Goal: Information Seeking & Learning: Learn about a topic

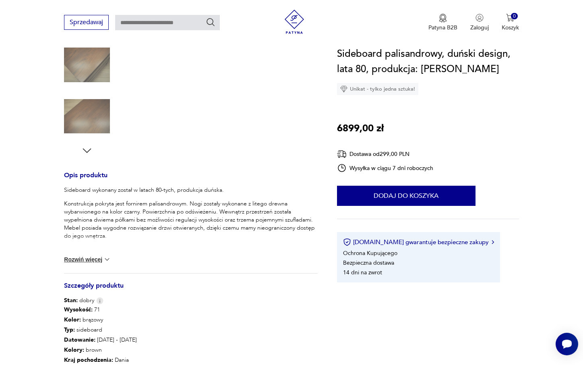
scroll to position [266, 0]
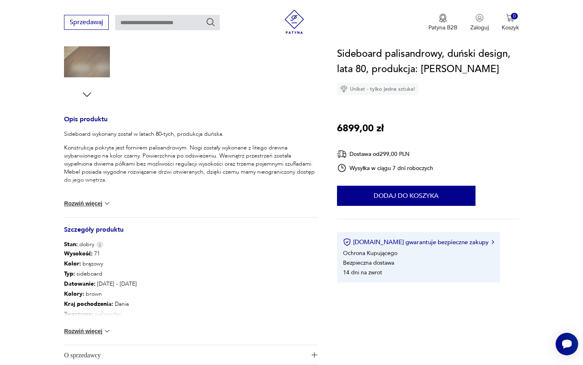
click at [101, 333] on button "Rozwiń więcej" at bounding box center [87, 331] width 47 height 8
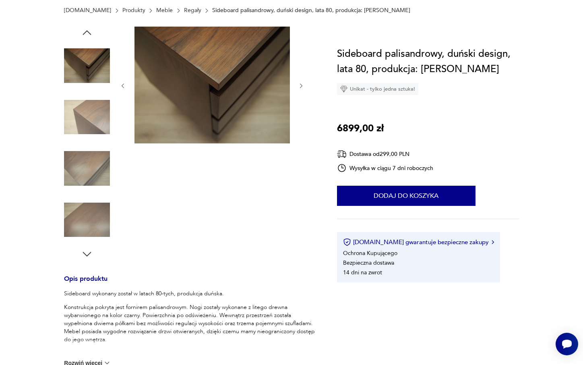
scroll to position [0, 0]
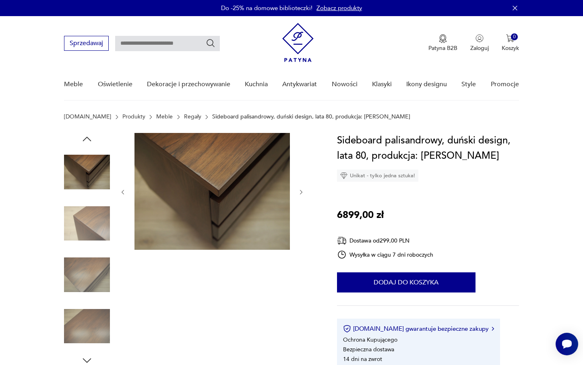
click at [86, 138] on icon "button" at bounding box center [87, 139] width 8 height 4
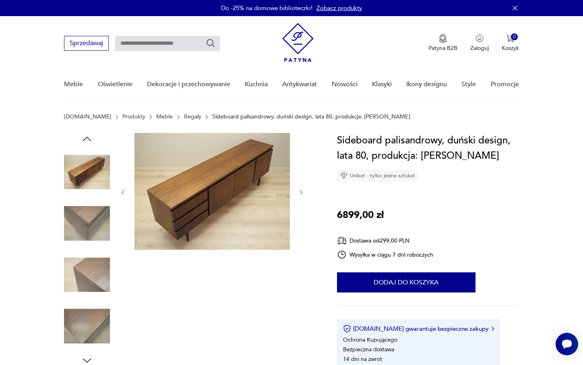
click at [86, 138] on icon "button" at bounding box center [87, 139] width 8 height 4
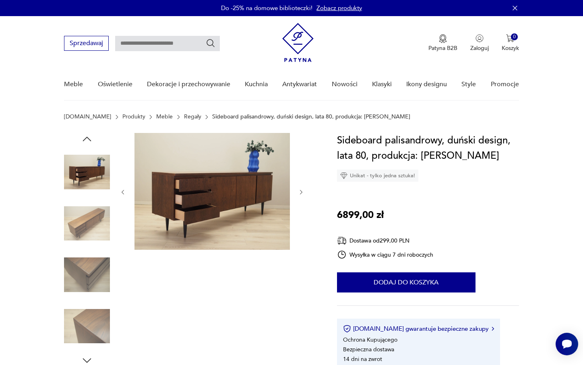
click at [87, 138] on icon "button" at bounding box center [87, 139] width 12 height 12
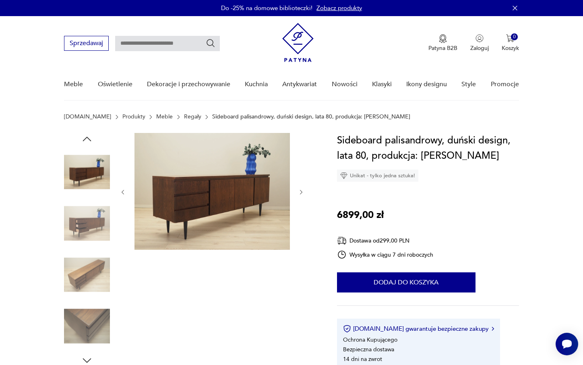
click at [87, 138] on icon "button" at bounding box center [87, 139] width 12 height 12
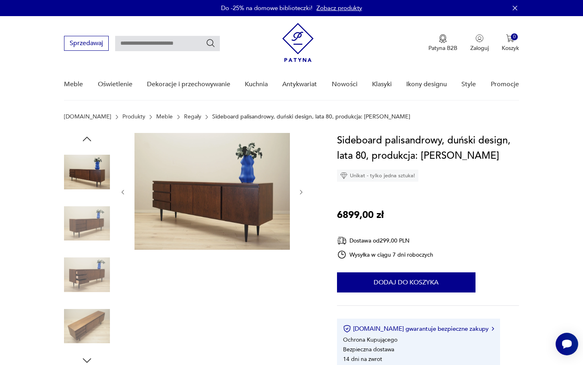
click at [87, 138] on icon "button" at bounding box center [87, 139] width 12 height 12
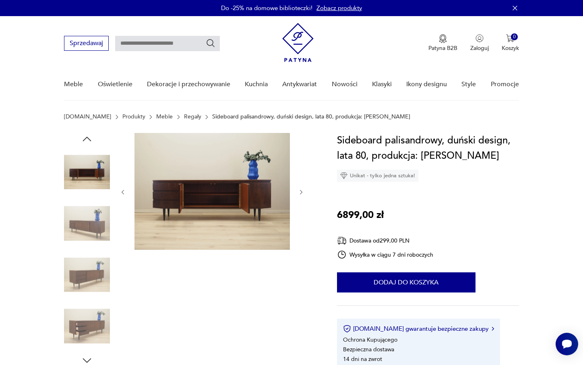
click at [88, 220] on img at bounding box center [87, 224] width 46 height 46
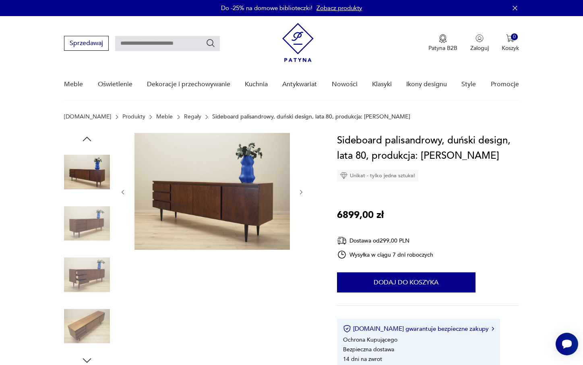
scroll to position [11, 0]
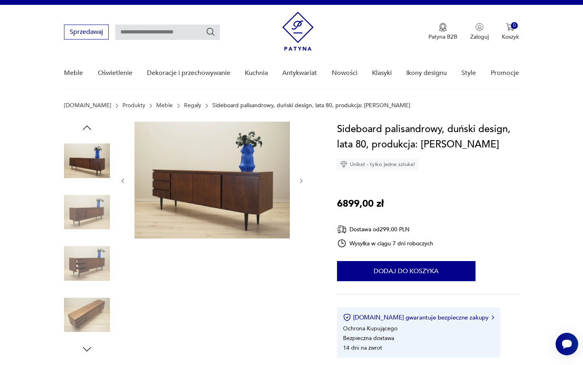
click at [79, 268] on img at bounding box center [87, 263] width 46 height 46
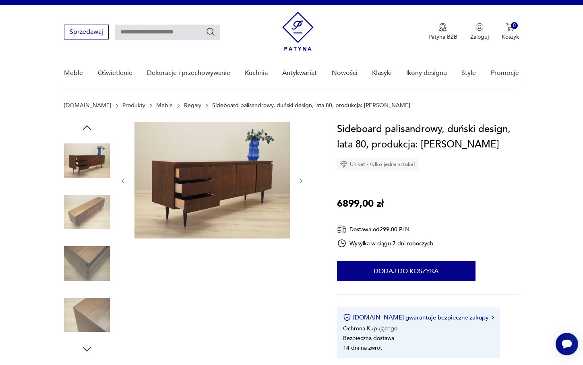
click at [87, 285] on img at bounding box center [87, 263] width 46 height 46
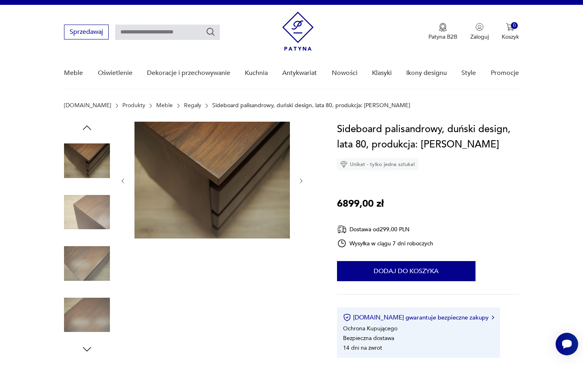
click at [87, 285] on img at bounding box center [87, 263] width 46 height 46
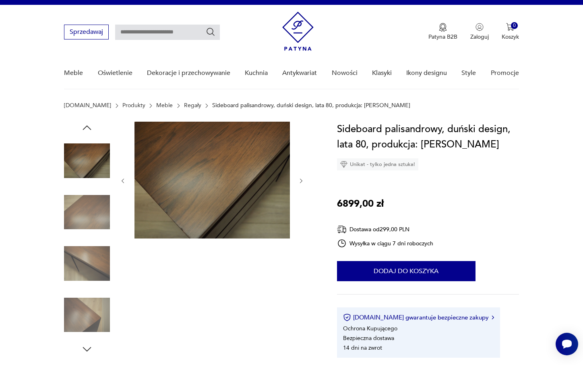
click at [87, 285] on img at bounding box center [87, 263] width 46 height 46
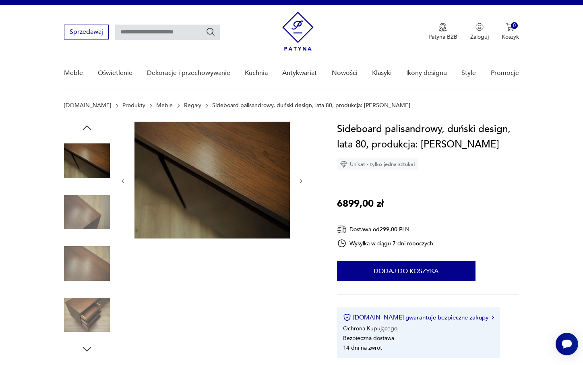
click at [87, 285] on img at bounding box center [87, 263] width 46 height 46
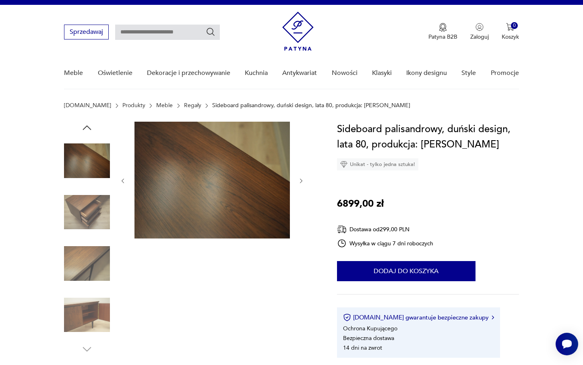
click at [87, 271] on img at bounding box center [87, 263] width 46 height 46
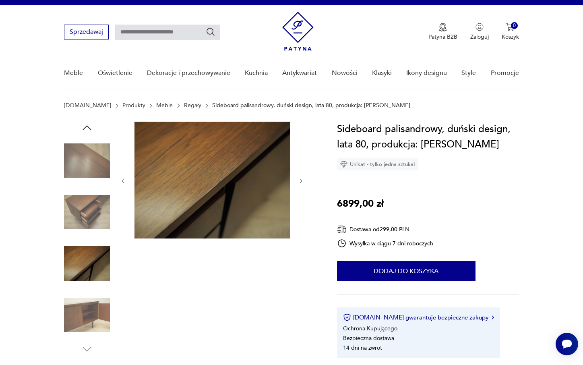
click at [88, 299] on img at bounding box center [87, 315] width 46 height 46
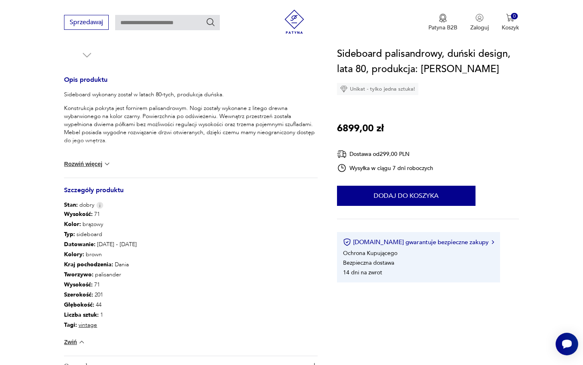
scroll to position [314, 0]
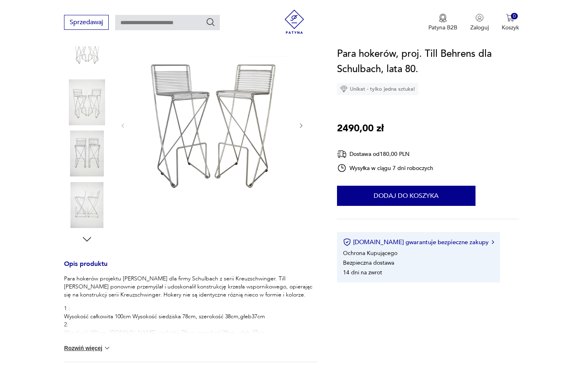
click at [94, 104] on img at bounding box center [87, 102] width 46 height 46
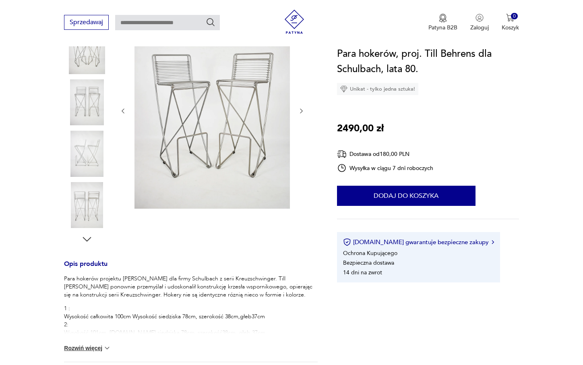
click at [98, 158] on img at bounding box center [87, 153] width 46 height 46
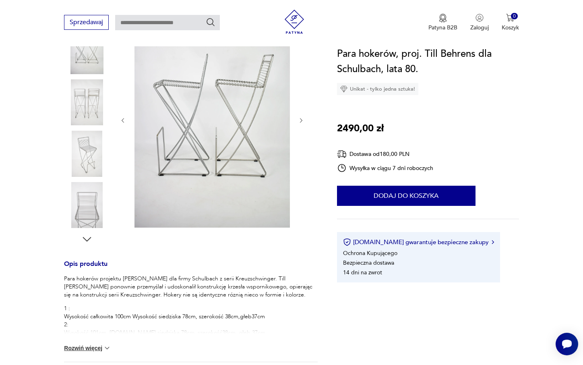
click at [304, 122] on icon "button" at bounding box center [301, 120] width 7 height 7
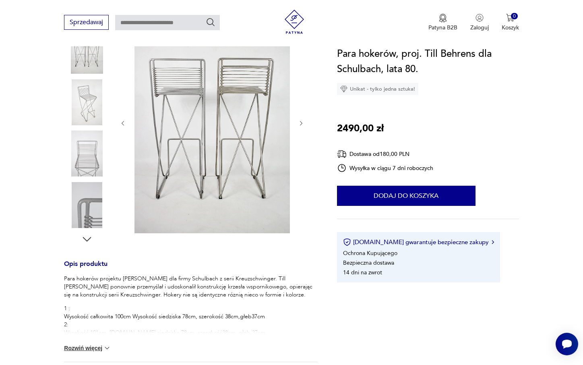
click at [304, 122] on icon "button" at bounding box center [301, 123] width 7 height 7
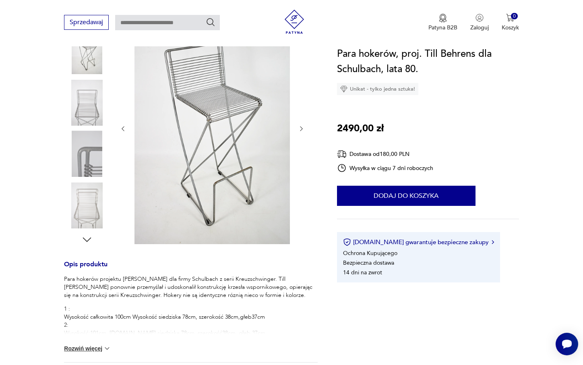
click at [304, 122] on div at bounding box center [212, 129] width 185 height 234
click at [301, 126] on icon "button" at bounding box center [301, 128] width 7 height 7
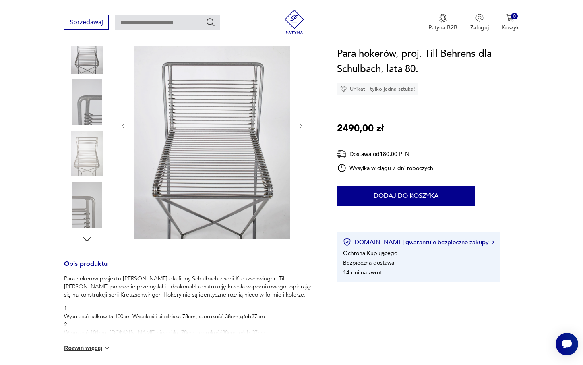
click at [301, 126] on icon "button" at bounding box center [301, 126] width 7 height 7
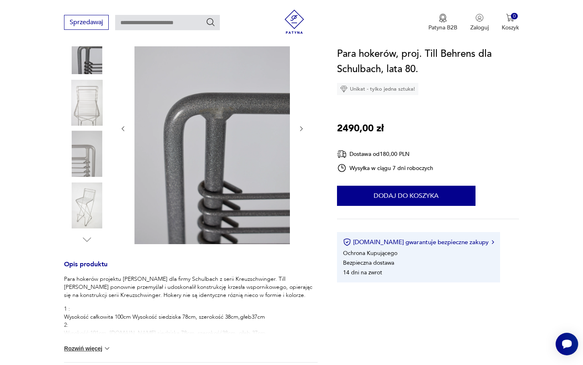
click at [301, 126] on icon "button" at bounding box center [301, 128] width 7 height 7
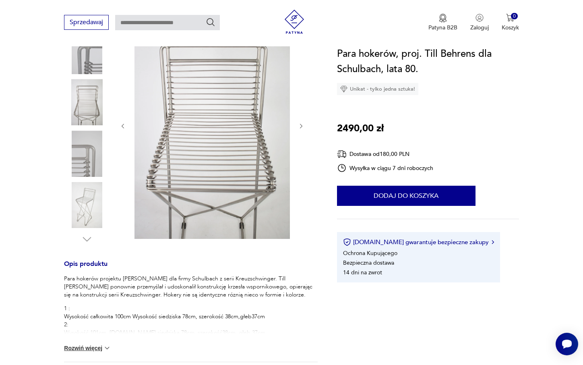
click at [301, 126] on icon "button" at bounding box center [301, 126] width 7 height 7
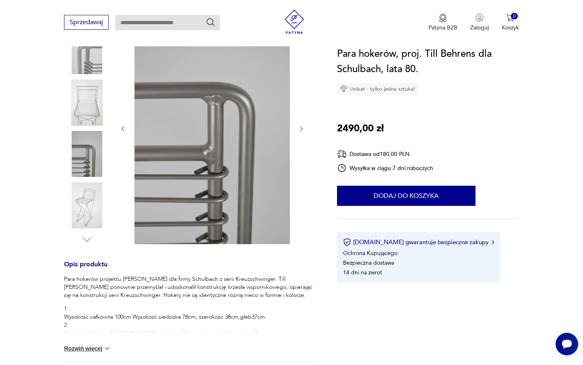
click at [301, 126] on icon "button" at bounding box center [301, 128] width 7 height 7
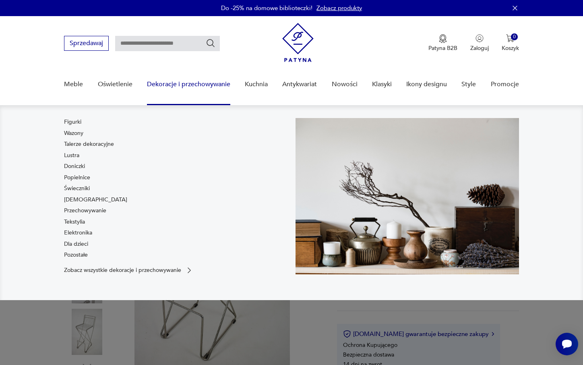
click at [171, 20] on div "Sprzedawaj Patyna B2B Zaloguj 0 Koszyk Twój koszyk ( 0 ) Brak produktów w koszy…" at bounding box center [291, 39] width 455 height 46
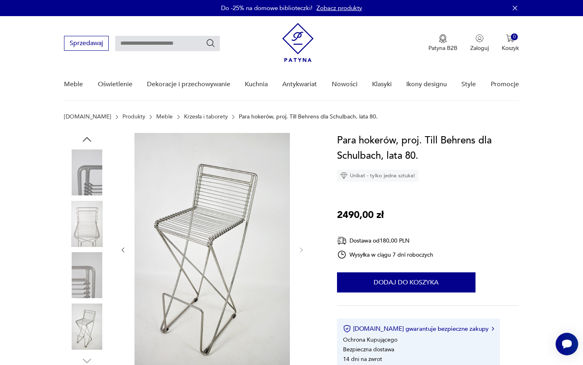
click at [153, 44] on input "text" at bounding box center [167, 43] width 105 height 15
type input "*****"
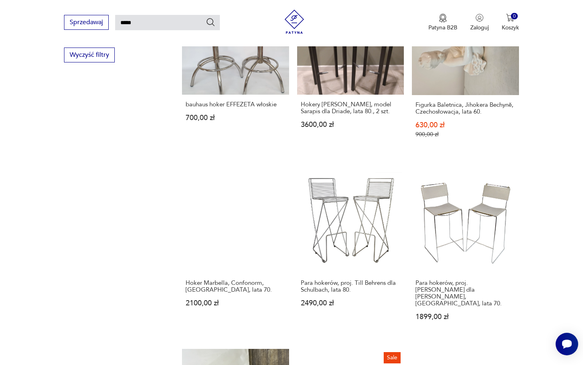
scroll to position [561, 0]
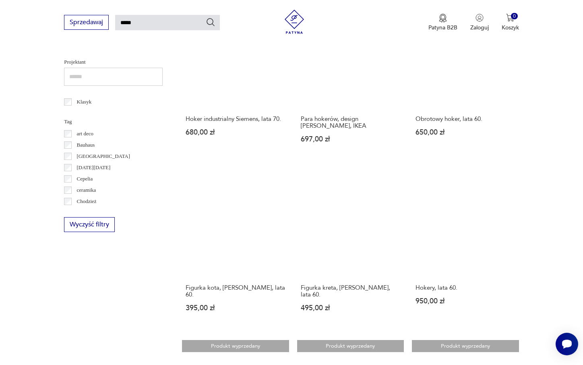
scroll to position [422, 0]
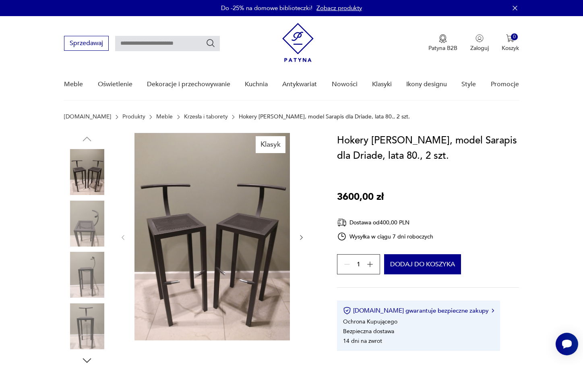
click at [299, 236] on icon "button" at bounding box center [301, 237] width 7 height 7
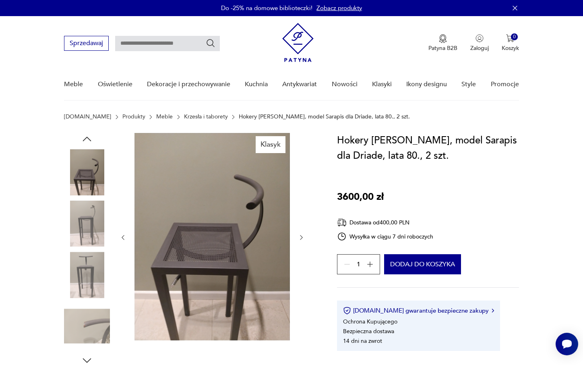
click at [300, 236] on icon "button" at bounding box center [301, 237] width 7 height 7
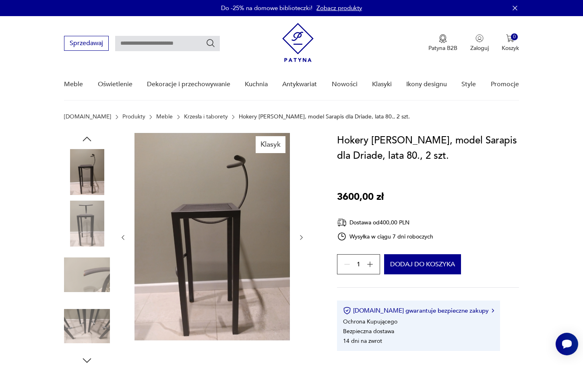
click at [300, 236] on icon "button" at bounding box center [301, 237] width 7 height 7
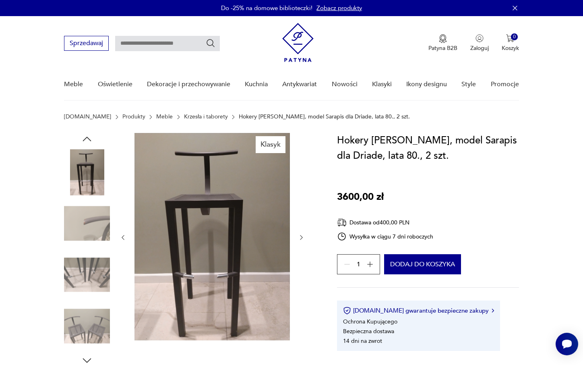
click at [300, 236] on icon "button" at bounding box center [301, 237] width 7 height 7
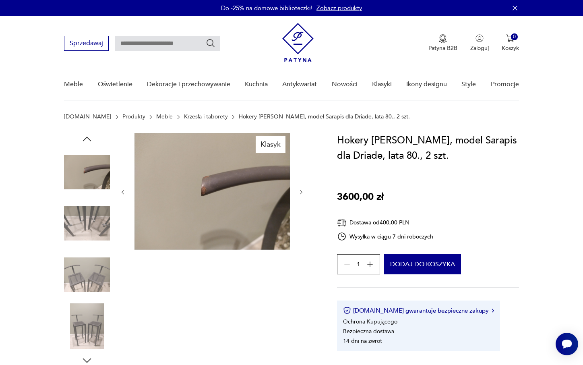
click at [300, 236] on div at bounding box center [212, 192] width 185 height 118
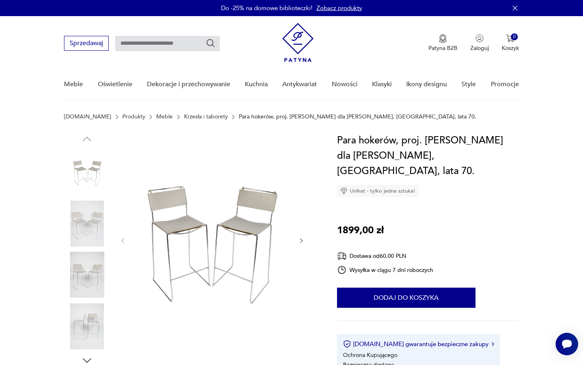
click at [88, 224] on img at bounding box center [87, 224] width 46 height 46
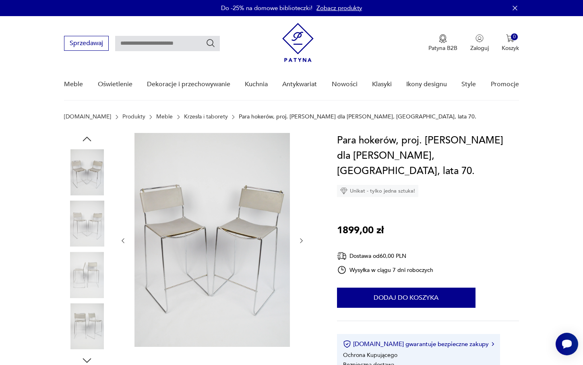
click at [105, 272] on img at bounding box center [87, 275] width 46 height 46
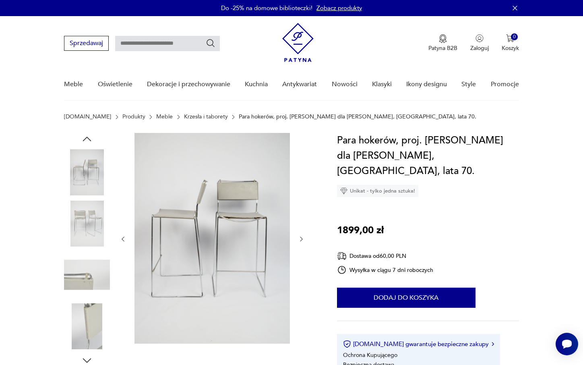
click at [301, 237] on icon "button" at bounding box center [301, 239] width 7 height 7
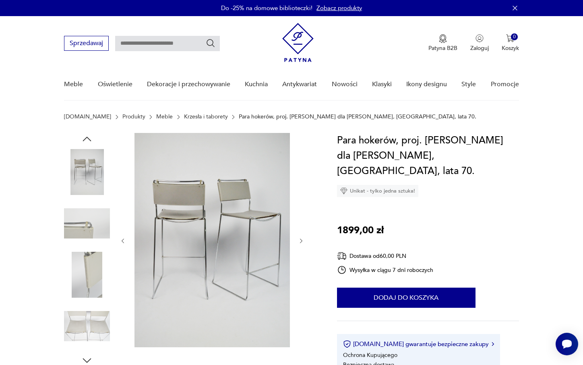
click at [300, 238] on icon "button" at bounding box center [301, 241] width 7 height 7
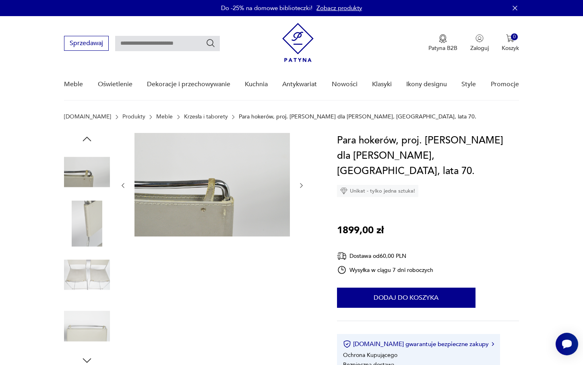
click at [300, 238] on div at bounding box center [212, 250] width 185 height 234
click at [304, 184] on icon "button" at bounding box center [301, 185] width 7 height 7
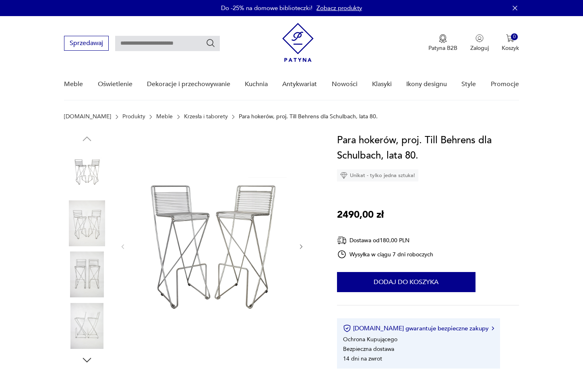
click at [303, 245] on icon "button" at bounding box center [301, 247] width 7 height 7
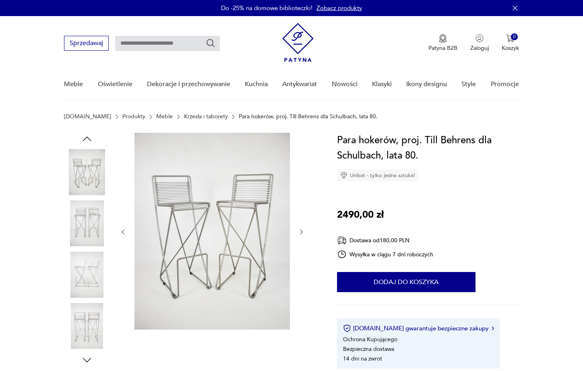
click at [303, 245] on div at bounding box center [212, 232] width 185 height 199
click at [122, 230] on icon "button" at bounding box center [123, 232] width 7 height 7
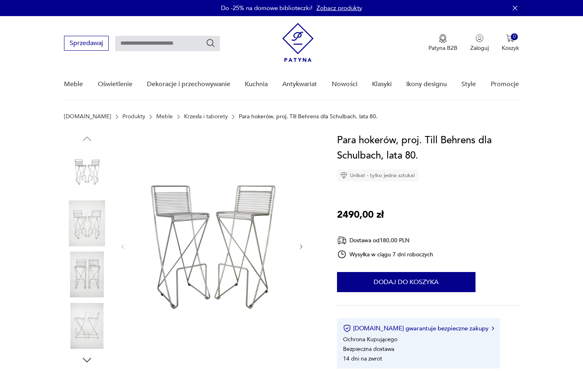
click at [122, 230] on div at bounding box center [212, 247] width 185 height 228
click at [200, 219] on img at bounding box center [212, 246] width 155 height 226
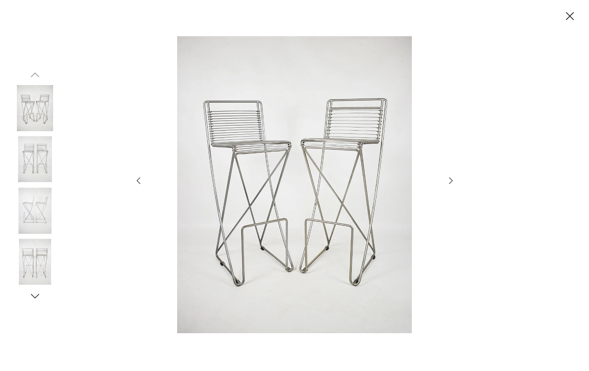
click at [448, 181] on icon "button" at bounding box center [451, 181] width 10 height 10
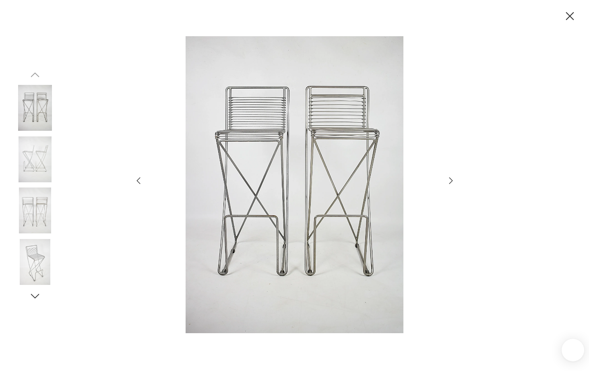
click at [448, 181] on icon "button" at bounding box center [451, 181] width 10 height 10
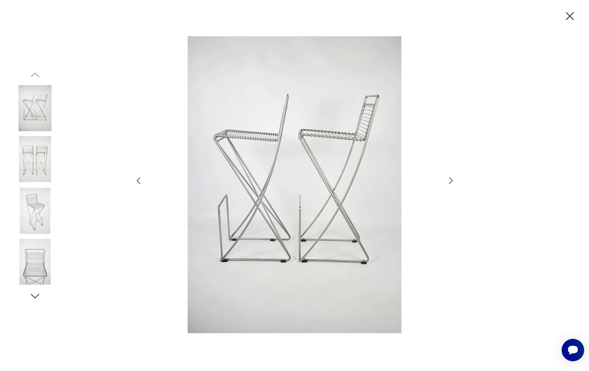
click at [448, 181] on icon "button" at bounding box center [451, 181] width 10 height 10
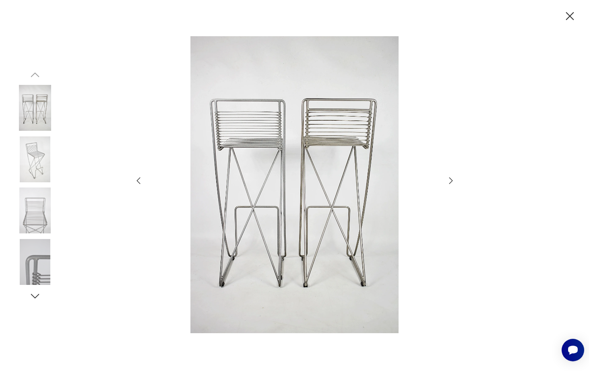
click at [135, 181] on icon "button" at bounding box center [139, 181] width 10 height 10
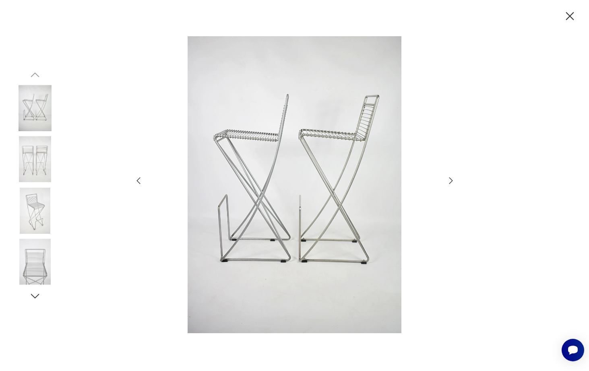
click at [451, 181] on icon "button" at bounding box center [451, 181] width 10 height 10
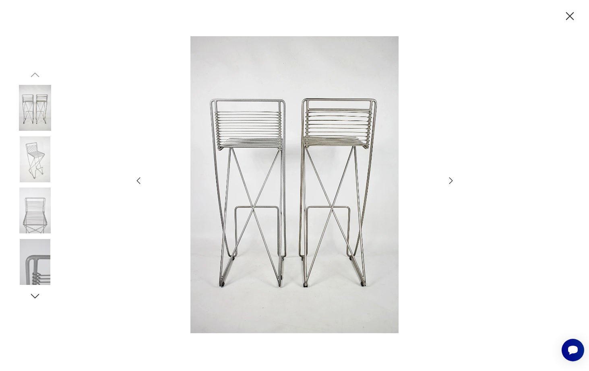
click at [451, 181] on icon "button" at bounding box center [451, 181] width 10 height 10
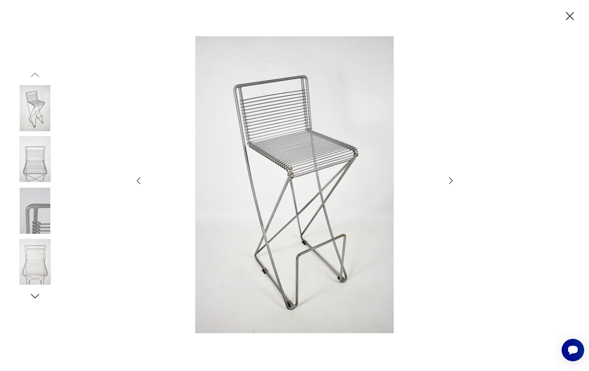
click at [451, 181] on icon "button" at bounding box center [451, 181] width 10 height 10
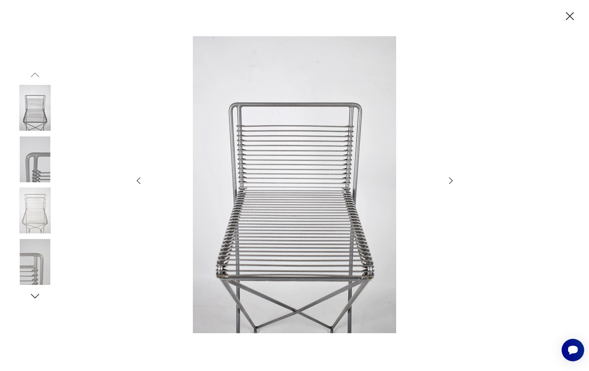
click at [451, 181] on icon "button" at bounding box center [451, 181] width 10 height 10
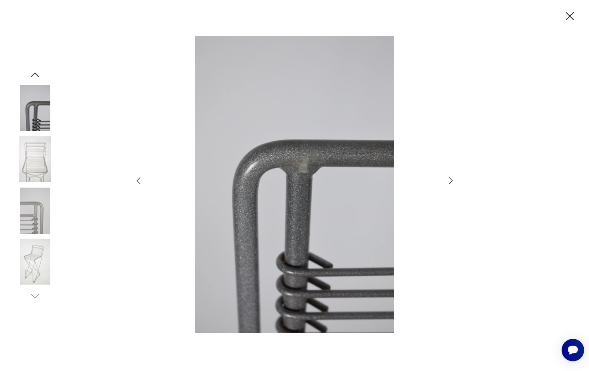
click at [451, 181] on icon "button" at bounding box center [451, 181] width 10 height 10
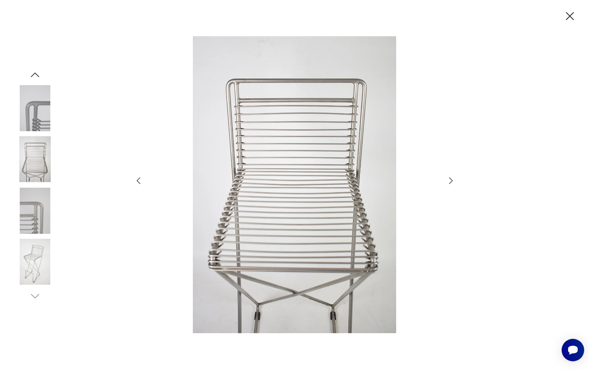
click at [451, 181] on icon "button" at bounding box center [451, 181] width 10 height 10
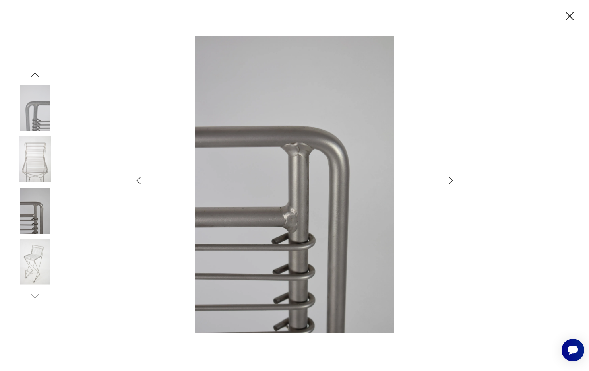
click at [451, 181] on icon "button" at bounding box center [451, 181] width 10 height 10
